Goal: Transaction & Acquisition: Purchase product/service

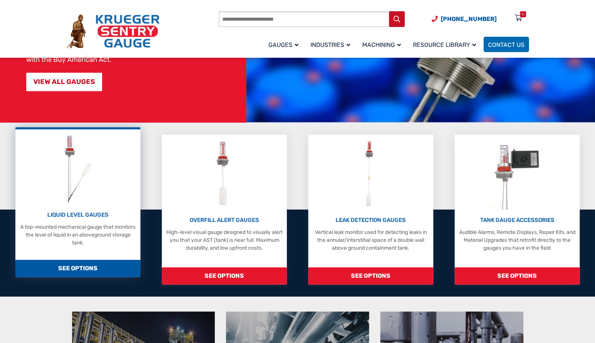
click at [96, 211] on p "LIQUID LEVEL GAUGES" at bounding box center [77, 215] width 117 height 9
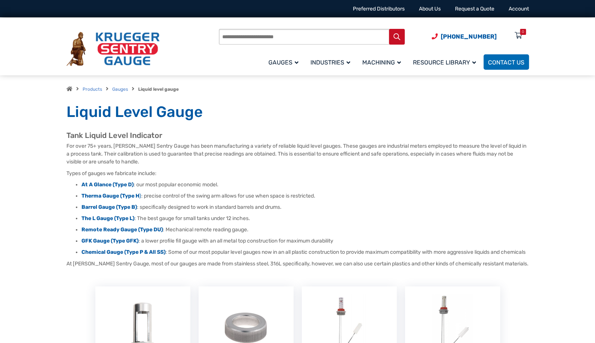
click at [255, 38] on input "Products search" at bounding box center [312, 37] width 186 height 16
type input "****"
click at [389, 29] on button "Search" at bounding box center [397, 37] width 16 height 16
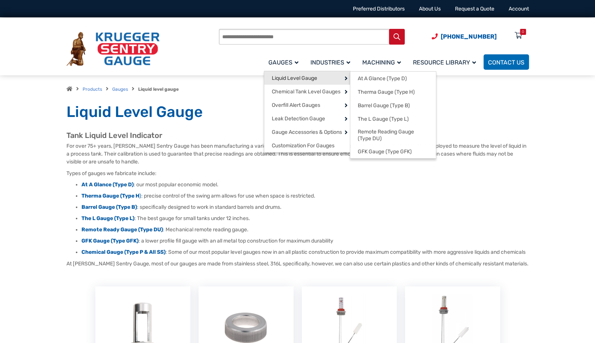
click at [320, 77] on link "Liquid Level Gauge" at bounding box center [307, 78] width 86 height 14
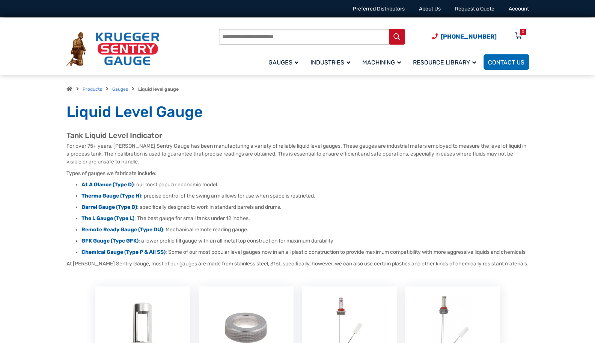
click at [113, 181] on div "Tank Liquid Level Indicator For over 75+ years, [PERSON_NAME] Sentry Gauge has …" at bounding box center [297, 199] width 462 height 137
click at [110, 184] on strong "At A Glance (Type D)" at bounding box center [107, 185] width 52 height 6
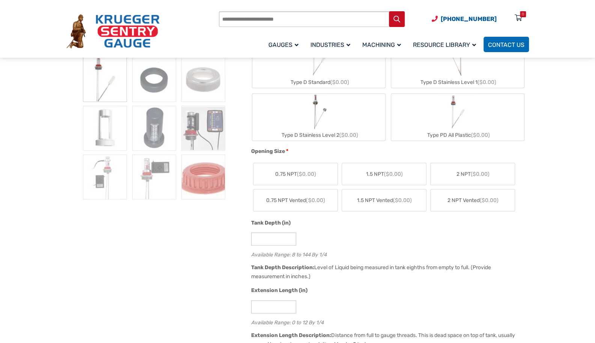
scroll to position [179, 0]
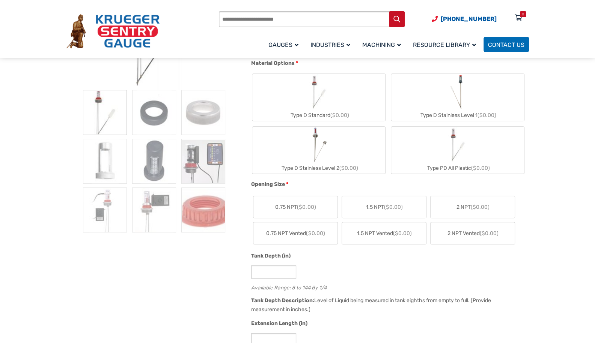
click at [451, 212] on label "2 NPT ($0.00)" at bounding box center [472, 207] width 84 height 22
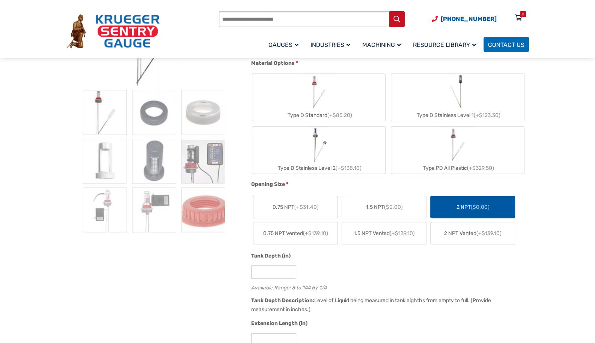
scroll to position [156, 0]
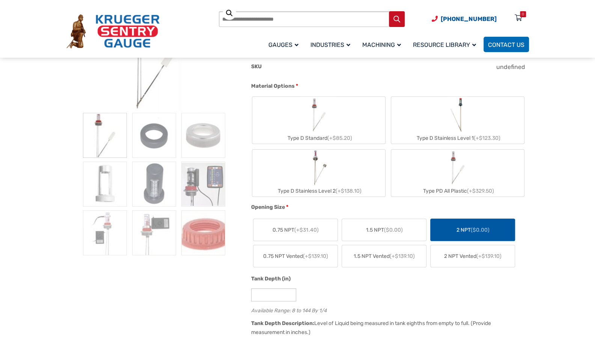
click at [435, 181] on label "Type PD All Plastic (+$329.50)" at bounding box center [457, 173] width 133 height 47
type input "**"
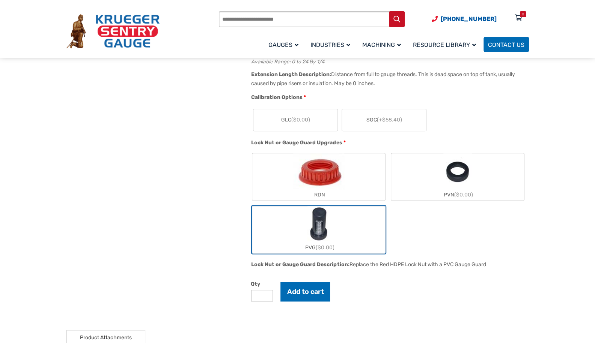
scroll to position [505, 0]
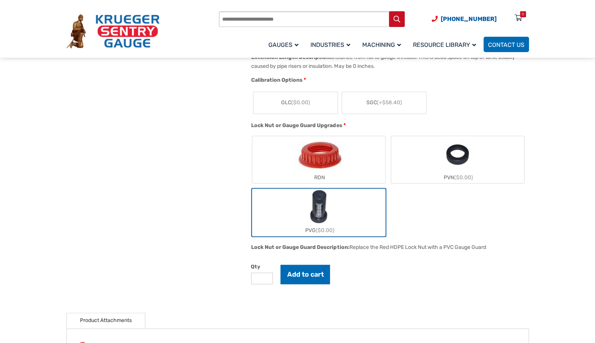
click at [336, 212] on label "PVG ($0.00)" at bounding box center [318, 212] width 133 height 47
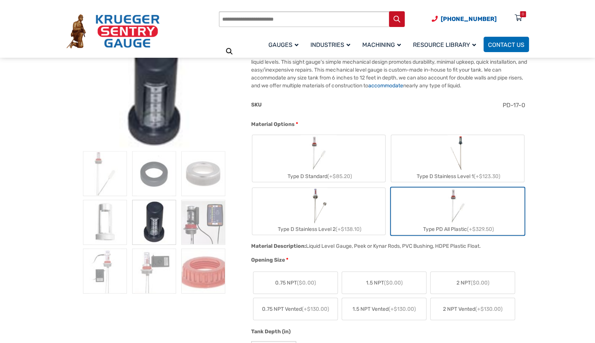
scroll to position [0, 0]
